Goal: Task Accomplishment & Management: Manage account settings

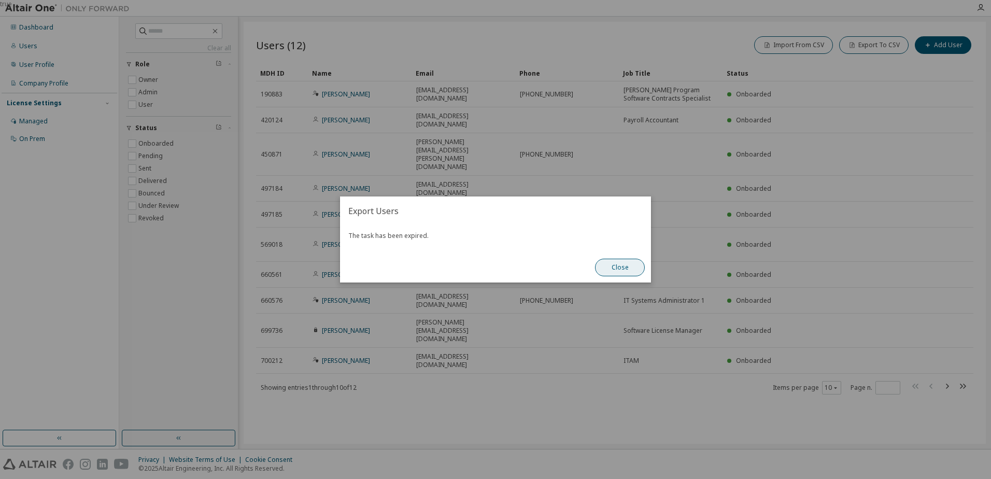
click at [637, 272] on button "Close" at bounding box center [620, 268] width 50 height 18
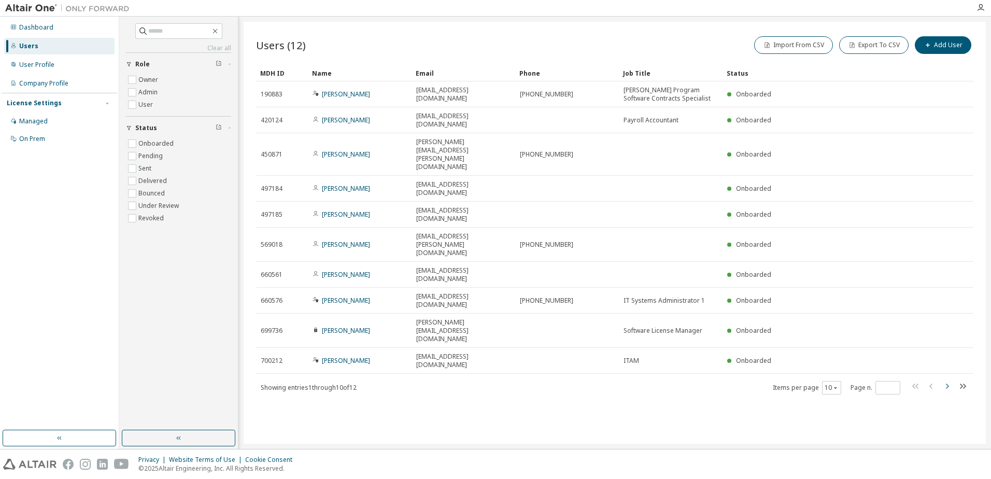
click at [948, 380] on icon "button" at bounding box center [947, 386] width 12 height 12
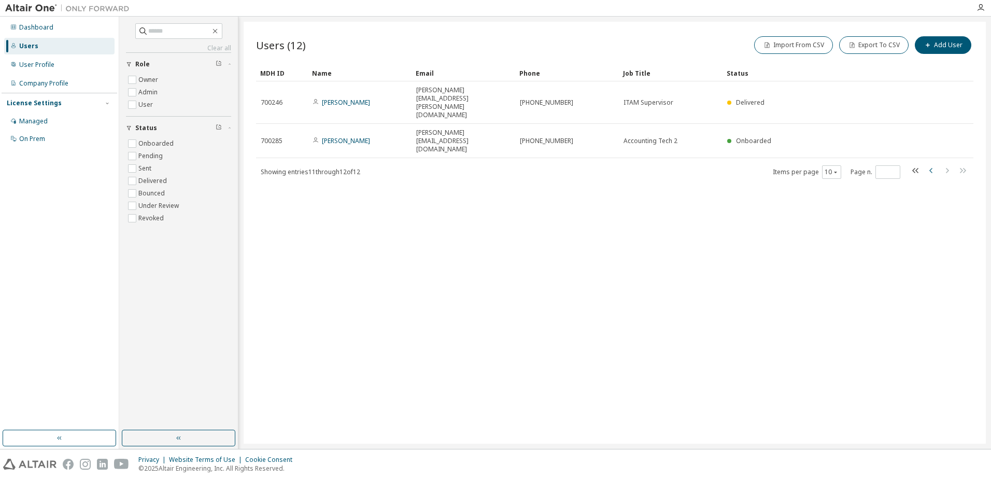
click at [931, 164] on icon "button" at bounding box center [932, 170] width 12 height 12
type input "*"
